Goal: Transaction & Acquisition: Purchase product/service

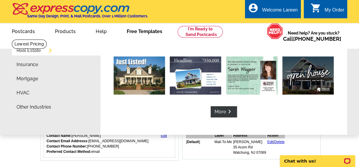
click at [142, 32] on link "Free Templates" at bounding box center [144, 31] width 54 height 14
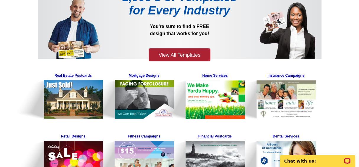
scroll to position [63, 0]
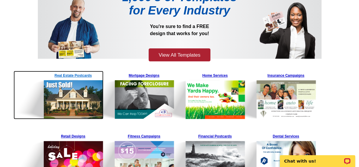
click at [78, 76] on img at bounding box center [59, 95] width 90 height 48
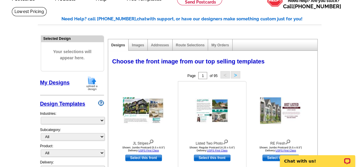
select select "785"
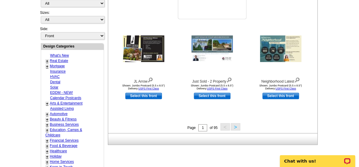
scroll to position [192, 0]
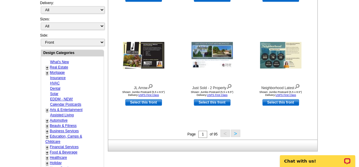
click at [236, 132] on button ">" at bounding box center [235, 133] width 9 height 7
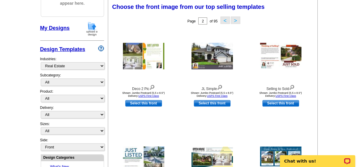
scroll to position [87, 0]
click at [208, 102] on link "Select this front" at bounding box center [212, 103] width 37 height 6
select select "2"
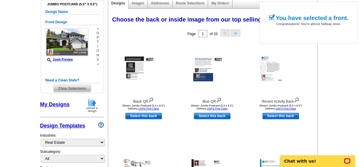
scroll to position [75, 0]
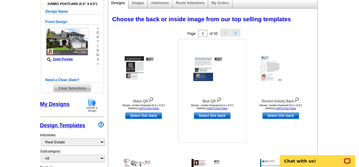
click at [219, 77] on img at bounding box center [211, 69] width 41 height 28
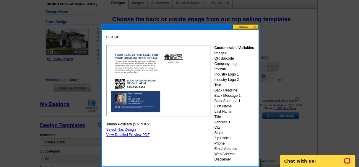
click at [124, 130] on link "Select This Design" at bounding box center [121, 130] width 30 height 4
select select "front"
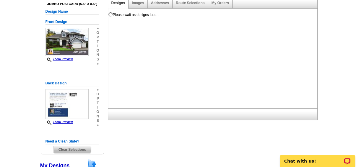
scroll to position [0, 0]
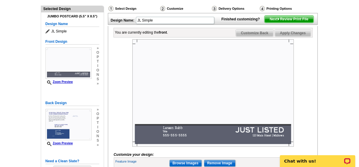
scroll to position [63, 0]
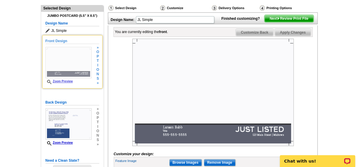
click at [79, 78] on div "Zoom Preview" at bounding box center [68, 65] width 46 height 37
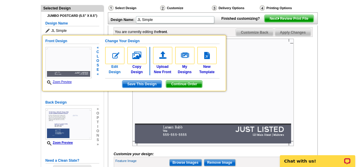
click at [115, 57] on img at bounding box center [114, 55] width 19 height 17
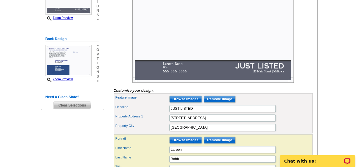
scroll to position [127, 0]
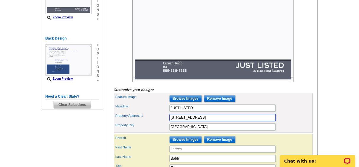
click at [196, 121] on input "[STREET_ADDRESS]" at bounding box center [222, 117] width 106 height 7
type input "1"
type input "1832 Mountain Avenue"
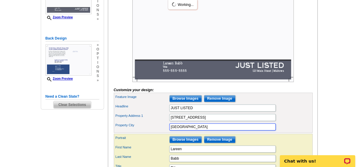
click at [189, 130] on input "[GEOGRAPHIC_DATA]" at bounding box center [222, 126] width 106 height 7
type input "M"
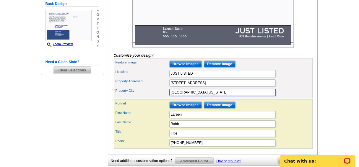
scroll to position [161, 0]
type input "Scotch Plains, New Jersey 08831"
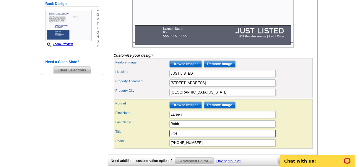
click at [177, 137] on input "Title" at bounding box center [222, 133] width 106 height 7
type input "T"
type input "r"
type input "T"
type input "Realtor Associate"
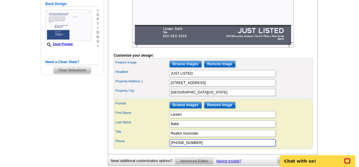
click at [193, 146] on input "[PHONE_NUMBER]" at bounding box center [222, 142] width 106 height 7
type input "5"
click at [177, 146] on input "908- 507-4602" at bounding box center [222, 142] width 106 height 7
type input "908-507-4602"
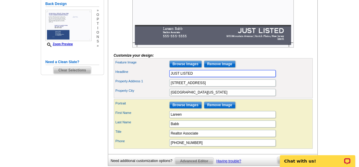
click at [192, 77] on input "JUST LISTED" at bounding box center [222, 73] width 106 height 7
type input "JUST SOLD"
click at [319, 62] on div "Need Help? call 800-260-5887, chat with support, or have our designers make som…" at bounding box center [179, 39] width 283 height 305
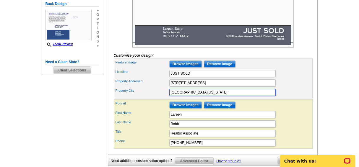
click at [211, 96] on input "Scotch Plains, New Jersey 08831" at bounding box center [222, 92] width 106 height 7
type input "Scotch Plains, NJ 08831"
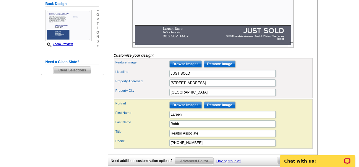
click at [319, 72] on div "Need Help? call 800-260-5887, chat with support, or have our designers make som…" at bounding box center [179, 39] width 283 height 305
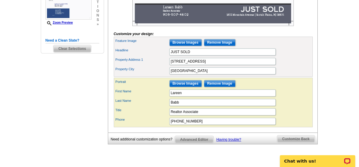
scroll to position [182, 0]
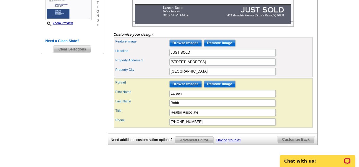
click at [293, 143] on span "Customize Back" at bounding box center [295, 139] width 37 height 7
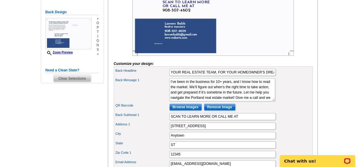
scroll to position [153, 0]
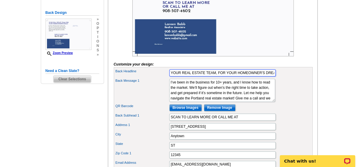
click at [273, 76] on input "YOUR REAL ESTATE TEAM, FOR YOUR HOMEOWNER'S DREAM" at bounding box center [222, 72] width 106 height 7
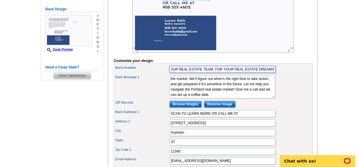
type input "YOUR REAL ESTATE TEAM, FOR YOUR REAL ESTATE DREAMS"
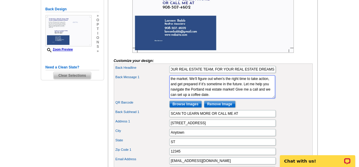
click at [209, 98] on textarea "I’ve been in the business for 10+ years, and I know how to read the market. We’…" at bounding box center [222, 86] width 106 height 23
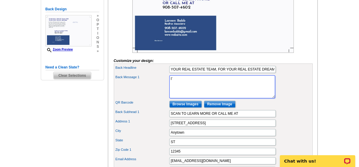
type textarea "I"
click at [209, 98] on textarea "I’ve been in the business for 10+ years, and I know how to read the market. We’…" at bounding box center [222, 86] width 106 height 23
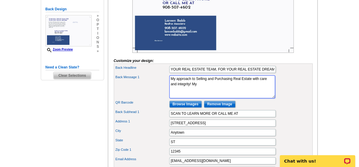
click at [177, 92] on textarea "I’ve been in the business for 10+ years, and I know how to read the market. We’…" at bounding box center [222, 86] width 106 height 23
click at [224, 93] on textarea "I’ve been in the business for 10+ years, and I know how to read the market. We’…" at bounding box center [222, 86] width 106 height 23
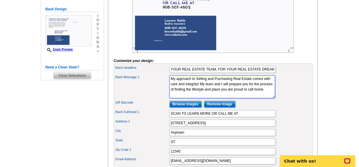
click at [187, 92] on textarea "I’ve been in the business for 10+ years, and I know how to read the market. We’…" at bounding box center [222, 86] width 106 height 23
click at [245, 98] on textarea "I’ve been in the business for 10+ years, and I know how to read the market. We’…" at bounding box center [222, 86] width 106 height 23
click at [229, 98] on textarea "I’ve been in the business for 10+ years, and I know how to read the market. We’…" at bounding box center [222, 86] width 106 height 23
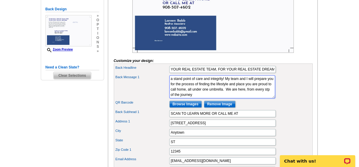
click at [247, 98] on textarea "I’ve been in the business for 10+ years, and I know how to read the market. We’…" at bounding box center [222, 86] width 106 height 23
click at [188, 98] on textarea "I’ve been in the business for 10+ years, and I know how to read the market. We’…" at bounding box center [222, 86] width 106 height 23
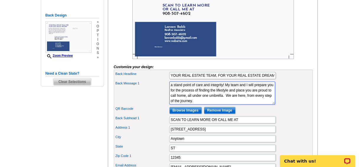
scroll to position [10, 0]
click at [203, 103] on textarea "I’ve been in the business for 10+ years, and I know how to read the market. We’…" at bounding box center [222, 92] width 106 height 23
click at [231, 104] on textarea "I’ve been in the business for 10+ years, and I know how to read the market. We’…" at bounding box center [222, 92] width 106 height 23
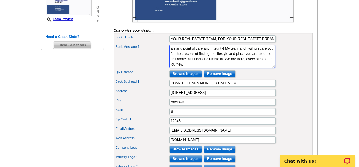
scroll to position [187, 0]
type textarea "My approach to Selling and Purchasing Real Estate comes from a stand point of c…"
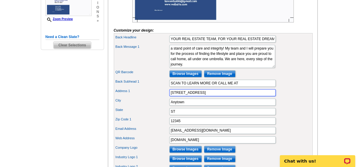
click at [195, 96] on input "123 Main Street" at bounding box center [222, 92] width 106 height 7
type input "1"
type input "7 Mount Bethel Road"
click at [183, 106] on input "Anytown" at bounding box center [222, 102] width 106 height 7
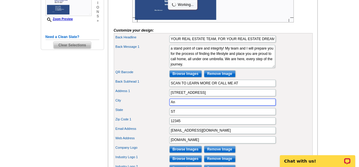
type input "A"
type input "Warren"
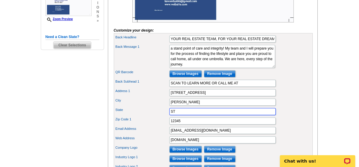
click at [175, 115] on input "ST" at bounding box center [222, 111] width 106 height 7
type input "S"
type input "NJ"
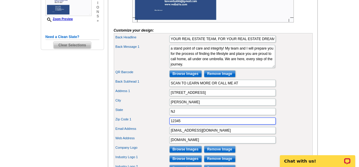
click at [181, 125] on input "12345" at bounding box center [222, 121] width 106 height 7
type input "1"
type input "07059"
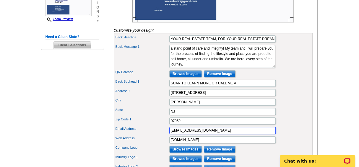
click at [208, 134] on input "lareenbabb@gmail.com" at bounding box center [222, 130] width 106 height 7
type input "lareen.babb@cbrealty.com"
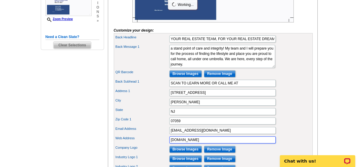
click at [198, 143] on input "www.website.com" at bounding box center [222, 139] width 106 height 7
type input "w"
type input "www.lareenloveshomes.com"
click at [282, 126] on div "Zip Code 1 07059" at bounding box center [213, 120] width 196 height 9
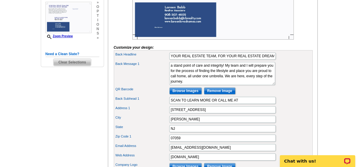
scroll to position [169, 0]
click at [186, 94] on input "Browse Images" at bounding box center [185, 90] width 32 height 7
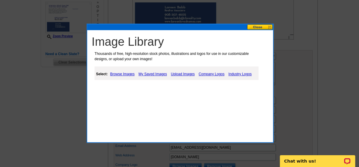
click at [182, 74] on link "Upload Images" at bounding box center [182, 74] width 27 height 7
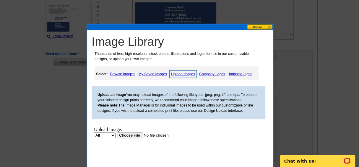
scroll to position [0, 0]
click at [255, 42] on h1 "Image Library" at bounding box center [182, 42] width 180 height 14
click at [120, 74] on link "Browse Images" at bounding box center [122, 74] width 27 height 7
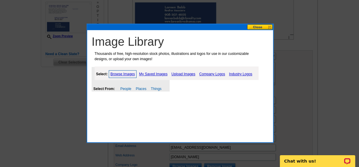
click at [120, 74] on link "Browse Images" at bounding box center [123, 74] width 28 height 8
click at [155, 74] on link "My Saved Images" at bounding box center [153, 74] width 31 height 7
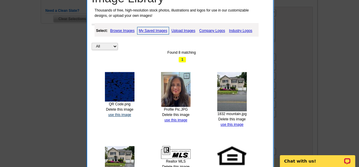
scroll to position [213, 0]
click at [120, 114] on link "use this image" at bounding box center [119, 115] width 23 height 4
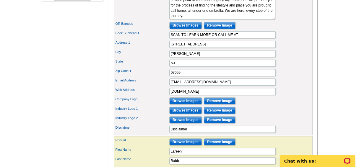
scroll to position [228, 0]
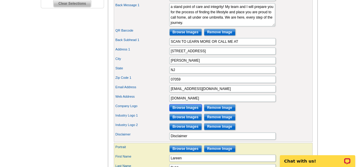
click at [185, 111] on input "Browse Images" at bounding box center [185, 107] width 32 height 7
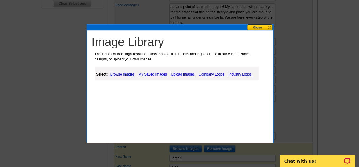
click at [123, 74] on link "Browse Images" at bounding box center [122, 74] width 27 height 7
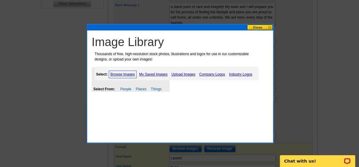
click at [151, 73] on link "My Saved Images" at bounding box center [153, 74] width 31 height 7
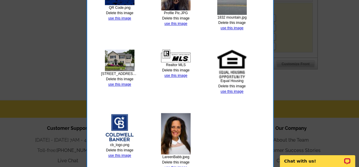
scroll to position [379, 0]
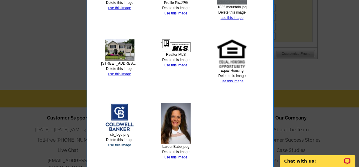
click at [120, 144] on link "use this image" at bounding box center [119, 145] width 23 height 4
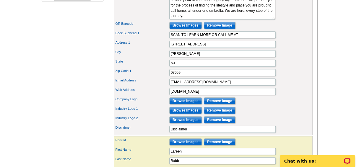
scroll to position [234, 0]
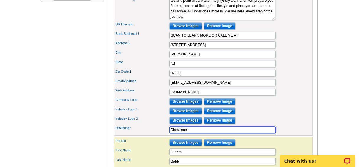
click at [187, 133] on input "Disclaimer" at bounding box center [222, 129] width 106 height 7
click at [260, 133] on input "Disclaimer" at bounding box center [222, 129] width 106 height 7
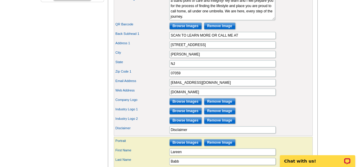
click at [287, 123] on div "Industry Logo 2 Browse Images Remove Image" at bounding box center [213, 120] width 196 height 9
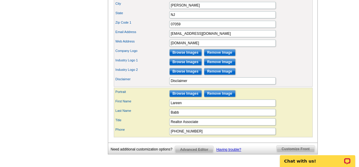
scroll to position [284, 0]
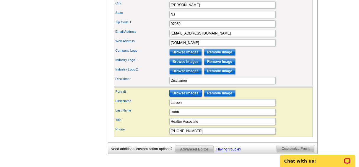
click at [185, 97] on input "Browse Images" at bounding box center [185, 93] width 32 height 7
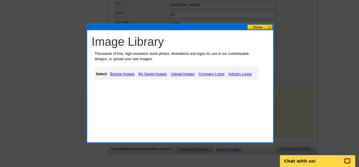
click at [151, 74] on link "My Saved Images" at bounding box center [152, 74] width 31 height 7
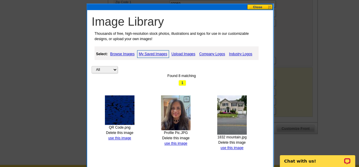
scroll to position [308, 0]
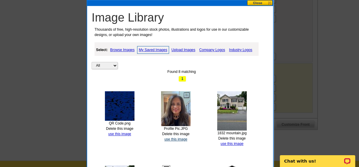
click at [176, 138] on link "use this image" at bounding box center [175, 139] width 23 height 4
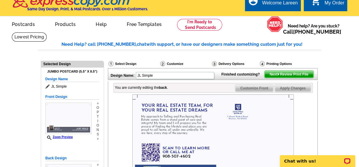
scroll to position [0, 0]
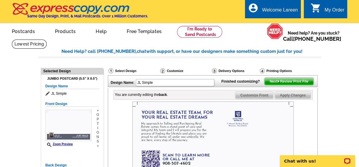
click at [293, 99] on span "Apply Changes" at bounding box center [293, 95] width 36 height 7
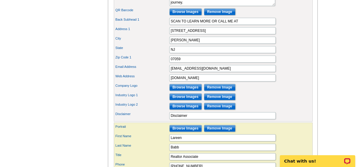
scroll to position [249, 0]
click at [187, 119] on input "Disclaimer" at bounding box center [222, 115] width 106 height 7
drag, startPoint x: 267, startPoint y: 120, endPoint x: 254, endPoint y: 102, distance: 22.8
click at [254, 102] on div "Industry Logo 1 Browse Images Remove Image" at bounding box center [213, 96] width 196 height 9
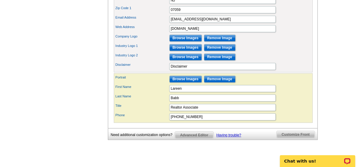
scroll to position [297, 0]
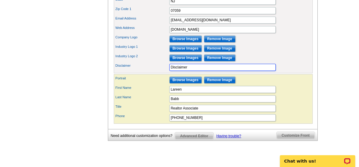
click at [188, 71] on input "Disclaimer" at bounding box center [222, 67] width 106 height 7
type input "D"
type input "This is not a solicitation if you are already listing your home with another re…"
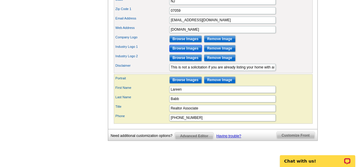
click at [185, 52] on input "Browse Images" at bounding box center [185, 48] width 32 height 7
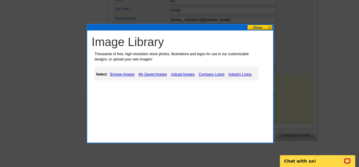
click at [151, 74] on link "My Saved Images" at bounding box center [152, 74] width 31 height 7
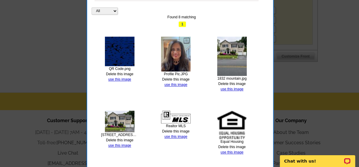
scroll to position [377, 0]
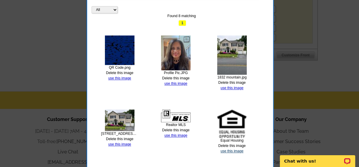
click at [231, 150] on link "use this image" at bounding box center [231, 151] width 23 height 4
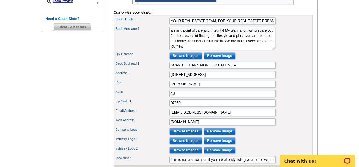
scroll to position [217, 0]
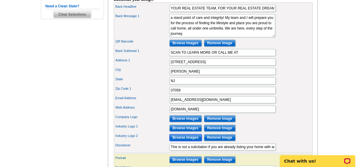
click at [185, 141] on input "Browse Images" at bounding box center [185, 137] width 32 height 7
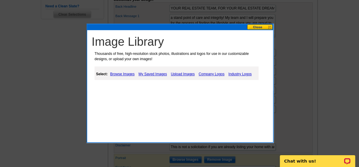
click at [152, 74] on link "My Saved Images" at bounding box center [152, 74] width 31 height 7
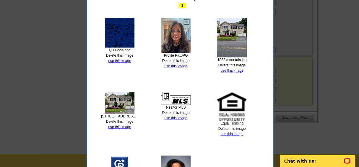
scroll to position [315, 0]
click at [175, 116] on link "use this image" at bounding box center [175, 118] width 23 height 4
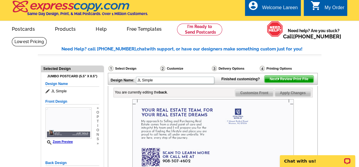
scroll to position [0, 0]
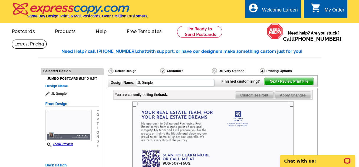
click at [295, 99] on span "Apply Changes" at bounding box center [293, 95] width 36 height 7
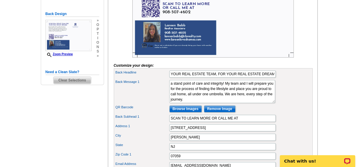
scroll to position [154, 0]
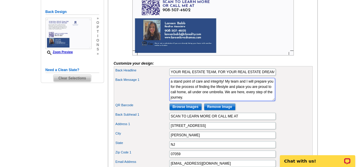
click at [201, 100] on textarea "I’ve been in the business for 10+ years, and I know how to read the market. We’…" at bounding box center [222, 89] width 106 height 23
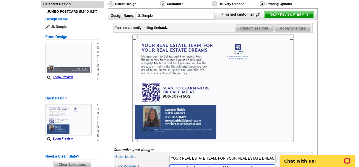
scroll to position [66, 0]
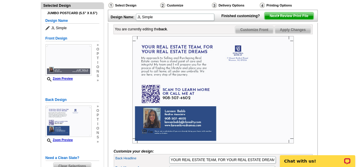
click at [294, 33] on span "Apply Changes" at bounding box center [293, 29] width 36 height 7
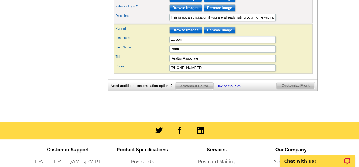
scroll to position [363, 0]
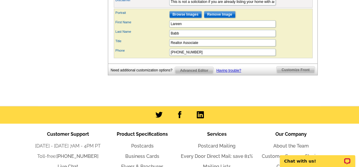
click at [296, 74] on span "Customize Front" at bounding box center [295, 69] width 38 height 7
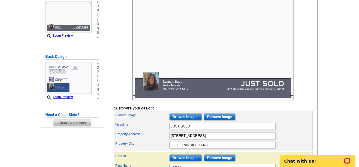
scroll to position [109, 0]
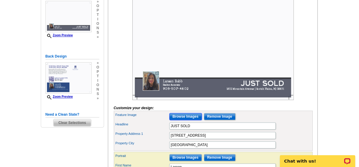
click at [187, 120] on input "Browse Images" at bounding box center [185, 116] width 32 height 7
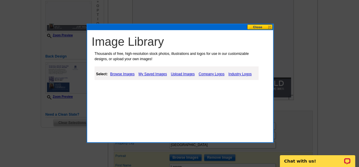
click at [154, 74] on link "My Saved Images" at bounding box center [152, 74] width 31 height 7
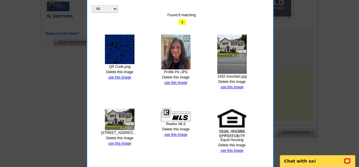
scroll to position [191, 0]
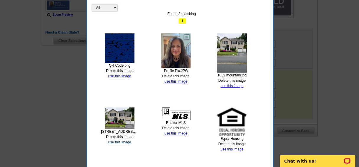
click at [118, 141] on link "use this image" at bounding box center [119, 142] width 23 height 4
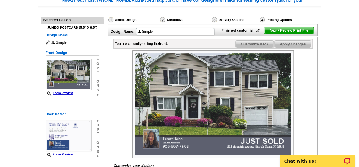
scroll to position [50, 0]
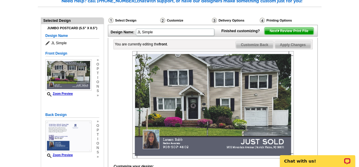
click at [291, 48] on span "Apply Changes" at bounding box center [293, 44] width 36 height 7
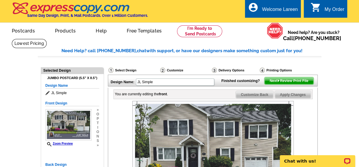
scroll to position [0, 0]
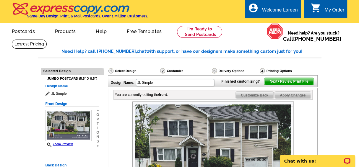
click at [298, 99] on span "Apply Changes" at bounding box center [293, 95] width 36 height 7
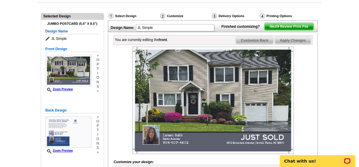
scroll to position [55, 0]
click at [282, 30] on span "Next Review Print File" at bounding box center [288, 26] width 49 height 7
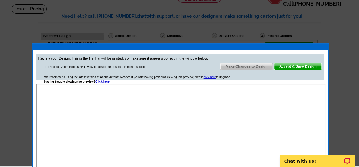
scroll to position [29, 0]
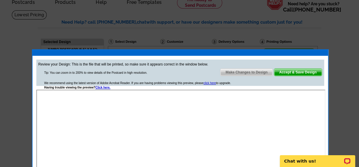
click at [250, 71] on span "Make Changes to Design" at bounding box center [246, 72] width 52 height 7
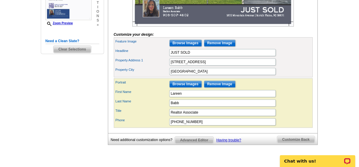
scroll to position [182, 0]
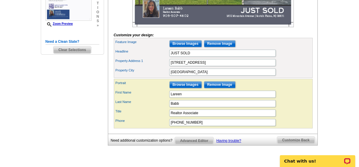
click at [289, 144] on span "Customize Back" at bounding box center [295, 140] width 37 height 7
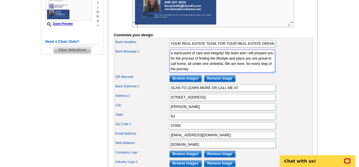
click at [248, 67] on textarea "I’ve been in the business for 10+ years, and I know how to read the market. We’…" at bounding box center [222, 61] width 106 height 23
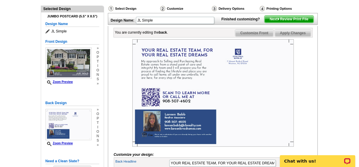
scroll to position [59, 0]
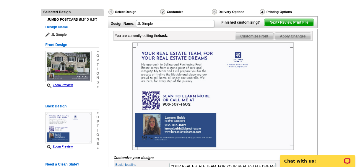
type textarea "My approach to Selling and Purchasing Real Estate comes from a stand point of c…"
click at [291, 40] on span "Apply Changes" at bounding box center [293, 36] width 36 height 7
click at [288, 26] on span "Next Review Print File" at bounding box center [288, 22] width 49 height 7
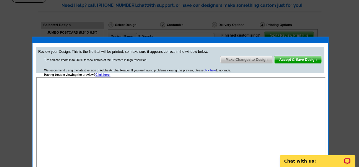
scroll to position [45, 0]
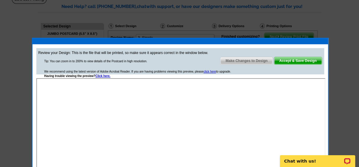
click at [295, 60] on span "Accept & Save Design" at bounding box center [298, 60] width 48 height 7
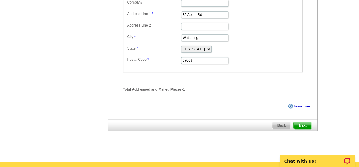
scroll to position [237, 0]
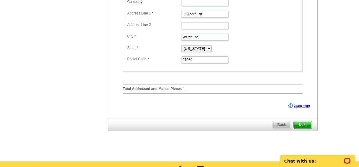
click at [302, 126] on span "Next" at bounding box center [302, 124] width 18 height 7
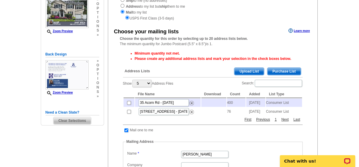
scroll to position [83, 0]
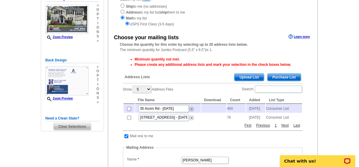
click at [128, 109] on input "checkbox" at bounding box center [129, 109] width 4 height 4
checkbox input "true"
click at [128, 120] on input "checkbox" at bounding box center [129, 118] width 4 height 4
checkbox input "true"
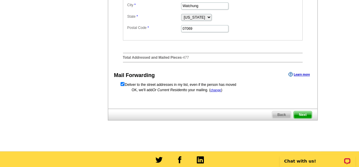
scroll to position [288, 0]
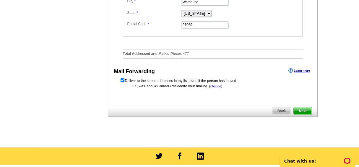
click at [302, 111] on span "Next" at bounding box center [302, 110] width 18 height 7
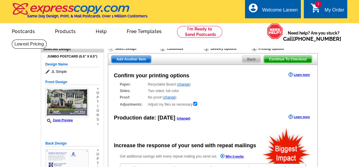
radio input "false"
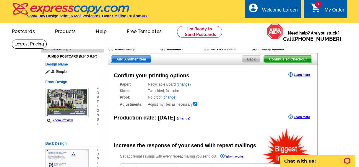
click at [250, 59] on span "Back" at bounding box center [251, 59] width 19 height 7
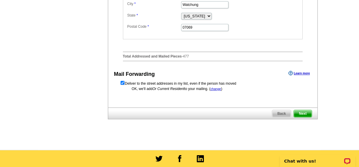
scroll to position [270, 0]
click at [302, 115] on span "Next" at bounding box center [302, 113] width 18 height 7
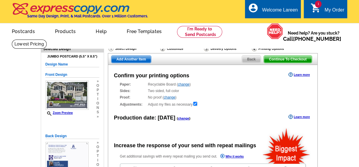
radio input "false"
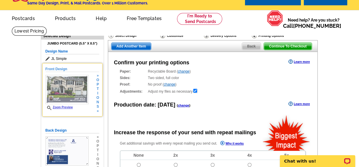
scroll to position [12, 0]
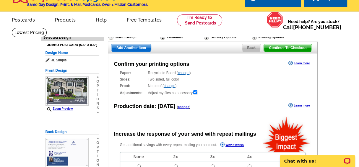
click at [288, 46] on span "Continue To Checkout" at bounding box center [288, 47] width 48 height 7
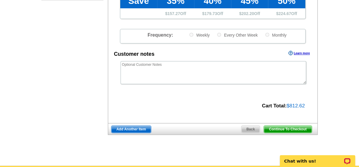
scroll to position [215, 0]
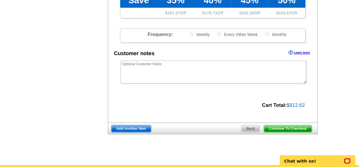
click at [287, 127] on span "Continue To Checkout" at bounding box center [288, 128] width 48 height 7
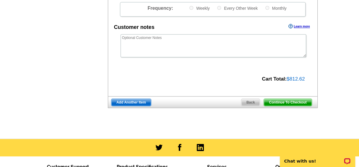
scroll to position [241, 0]
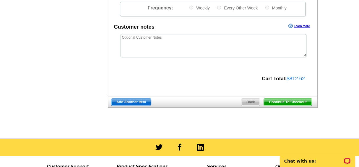
click at [286, 99] on span "Continue To Checkout" at bounding box center [288, 102] width 48 height 7
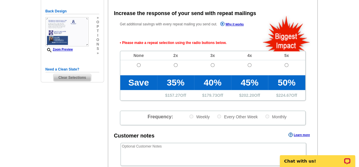
scroll to position [132, 0]
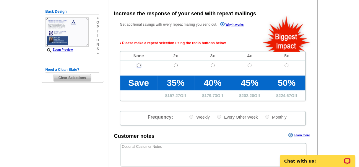
click at [138, 64] on input "radio" at bounding box center [139, 65] width 4 height 4
radio input "true"
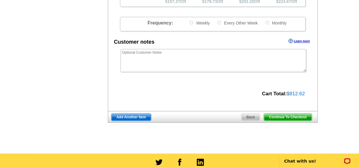
scroll to position [226, 0]
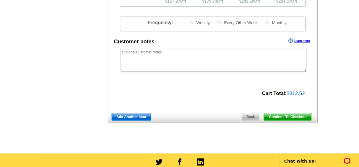
click at [283, 115] on span "Continue To Checkout" at bounding box center [288, 116] width 48 height 7
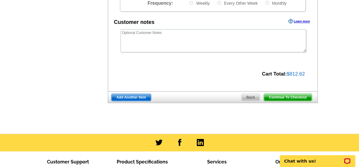
scroll to position [207, 0]
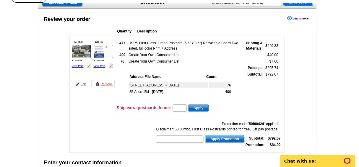
scroll to position [55, 0]
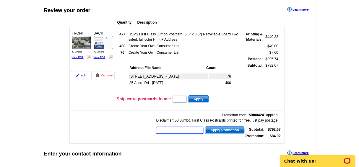
click at [162, 130] on input "text" at bounding box center [179, 130] width 47 height 7
type input "SMS50t"
click at [217, 130] on span "Apply Promotion" at bounding box center [224, 130] width 39 height 7
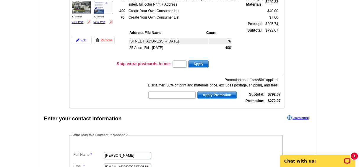
scroll to position [91, 0]
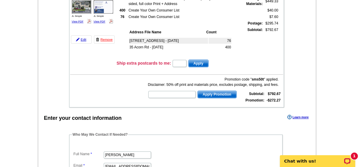
drag, startPoint x: 296, startPoint y: 104, endPoint x: 322, endPoint y: 79, distance: 35.5
click at [322, 79] on main "Add Another Item Checkout Order Name: My Order 2025-10-01 Save Order Review you…" at bounding box center [179, 149] width 359 height 400
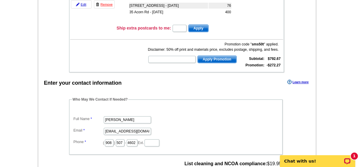
scroll to position [126, 0]
click at [142, 129] on input "lareenbabb@gmail.com" at bounding box center [127, 131] width 47 height 7
type input "[EMAIL_ADDRESS][DOMAIN_NAME]"
click at [209, 117] on dd "Lareen Babb" at bounding box center [175, 119] width 207 height 9
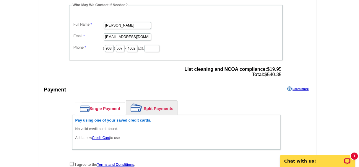
scroll to position [221, 0]
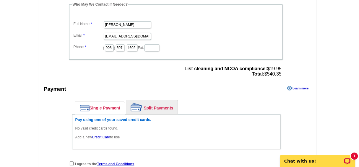
click at [104, 106] on link "Single Payment" at bounding box center [99, 108] width 49 height 12
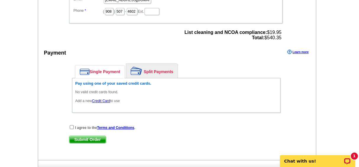
scroll to position [258, 0]
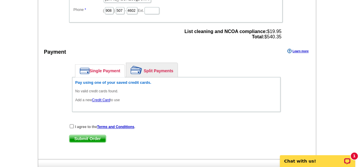
click at [103, 69] on link "Single Payment" at bounding box center [99, 71] width 49 height 12
click at [71, 124] on input "checkbox" at bounding box center [72, 126] width 4 height 4
checkbox input "true"
click at [101, 98] on link "Credit Card" at bounding box center [101, 100] width 18 height 4
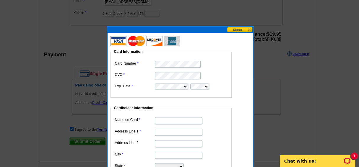
scroll to position [255, 0]
click at [239, 30] on button at bounding box center [240, 30] width 26 height 6
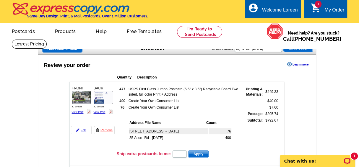
scroll to position [0, 0]
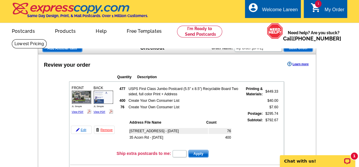
click at [81, 129] on link "Edit" at bounding box center [81, 130] width 21 height 8
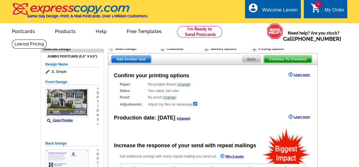
radio input "false"
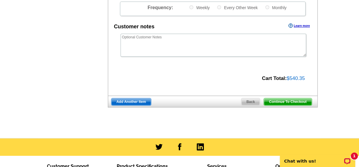
scroll to position [222, 0]
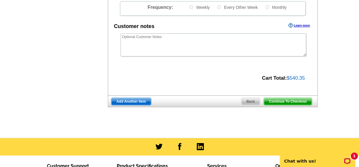
click at [251, 101] on span "Back" at bounding box center [250, 101] width 19 height 7
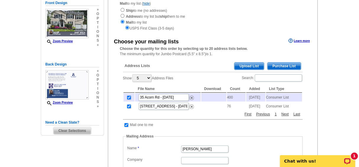
scroll to position [78, 0]
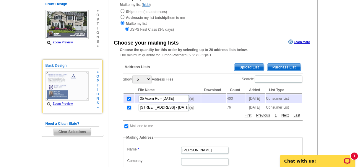
click at [73, 87] on img at bounding box center [66, 85] width 43 height 29
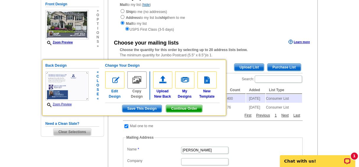
click at [119, 84] on img at bounding box center [114, 79] width 19 height 17
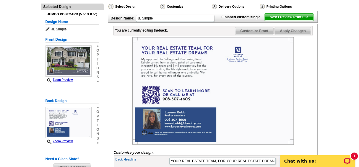
scroll to position [63, 0]
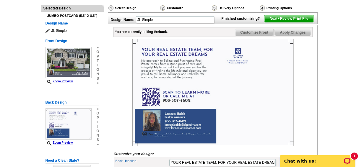
drag, startPoint x: 251, startPoint y: 91, endPoint x: 299, endPoint y: 63, distance: 55.6
click at [299, 63] on div at bounding box center [213, 92] width 199 height 107
